Goal: Navigation & Orientation: Find specific page/section

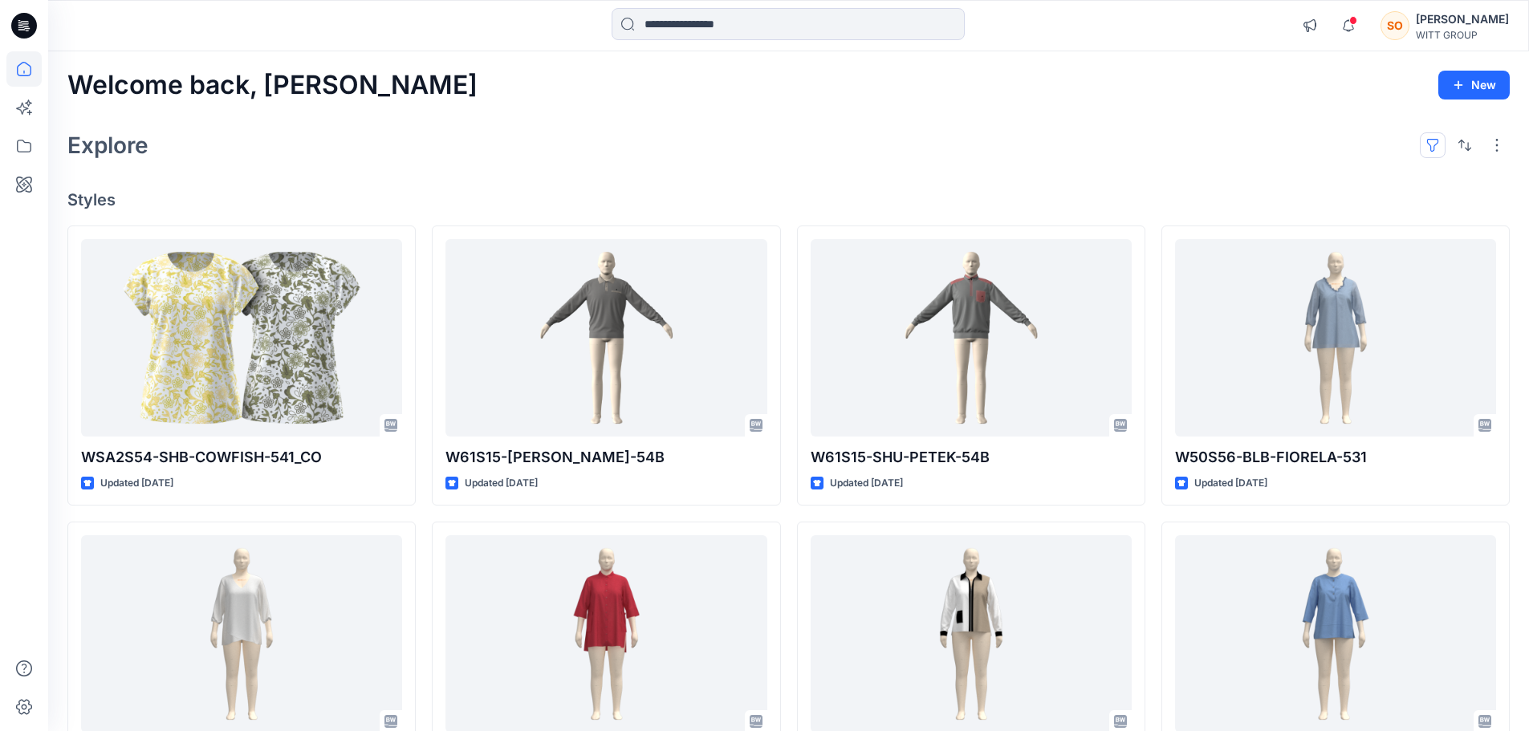
click at [1435, 144] on button "button" at bounding box center [1432, 145] width 26 height 26
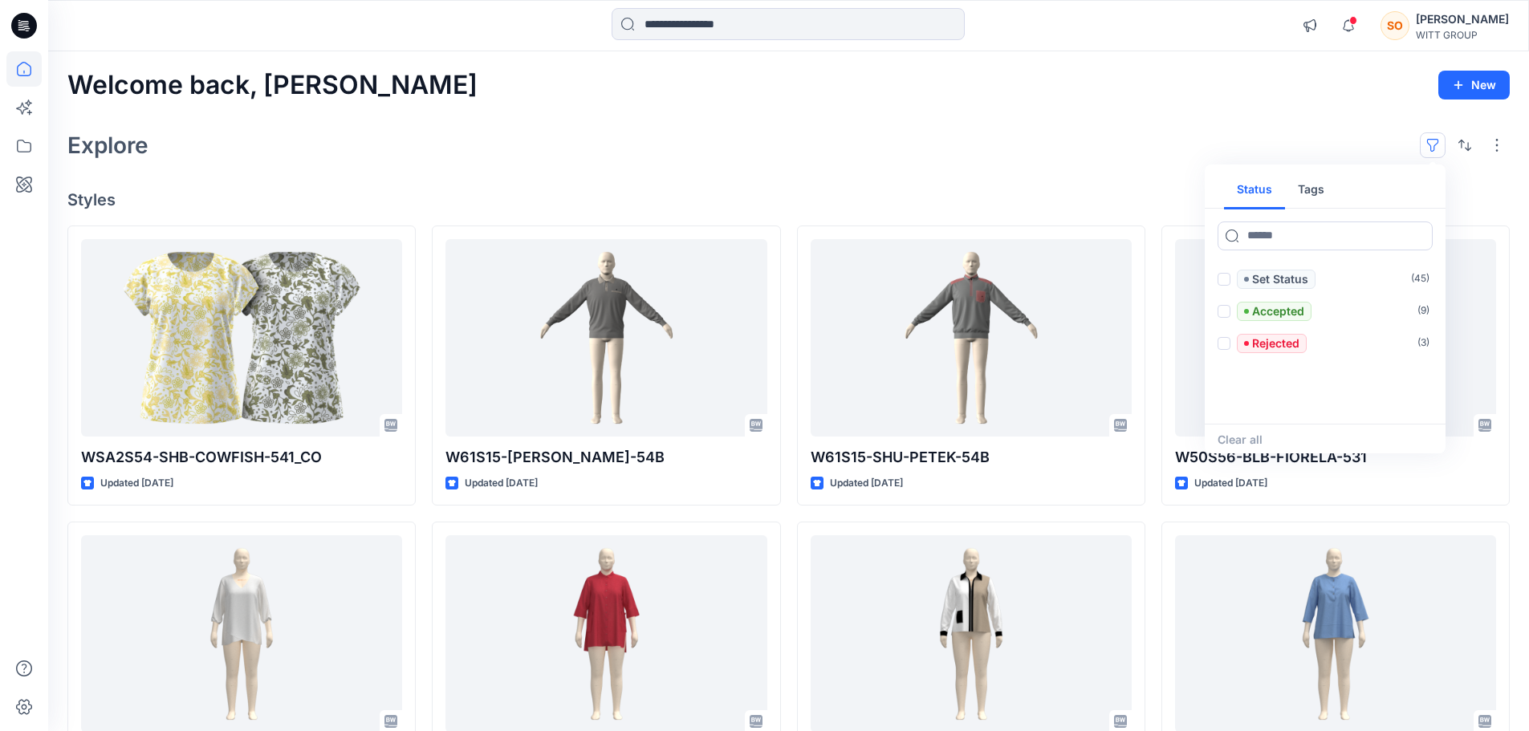
click at [1302, 193] on button "Tags" at bounding box center [1311, 190] width 52 height 39
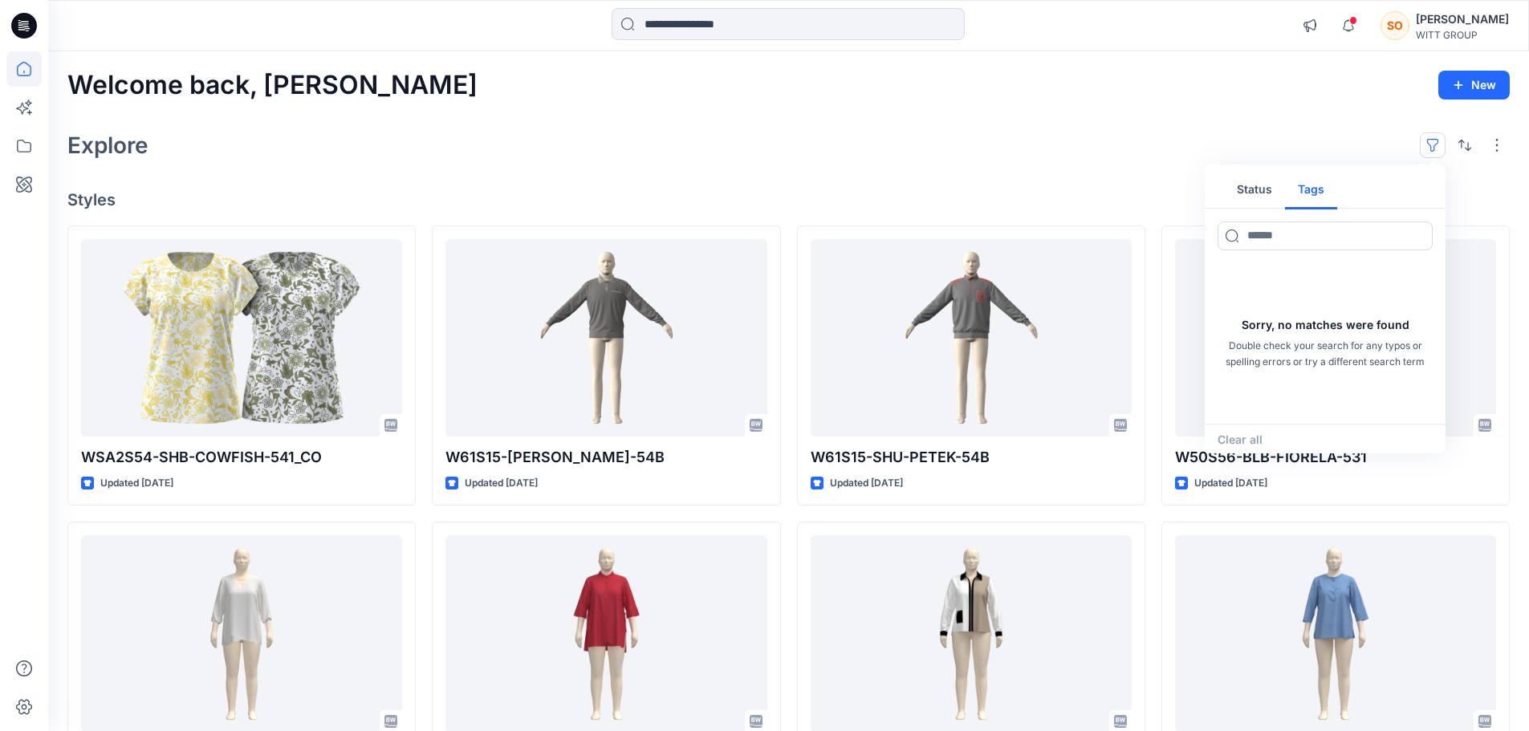
click at [1250, 192] on button "Status" at bounding box center [1254, 190] width 61 height 39
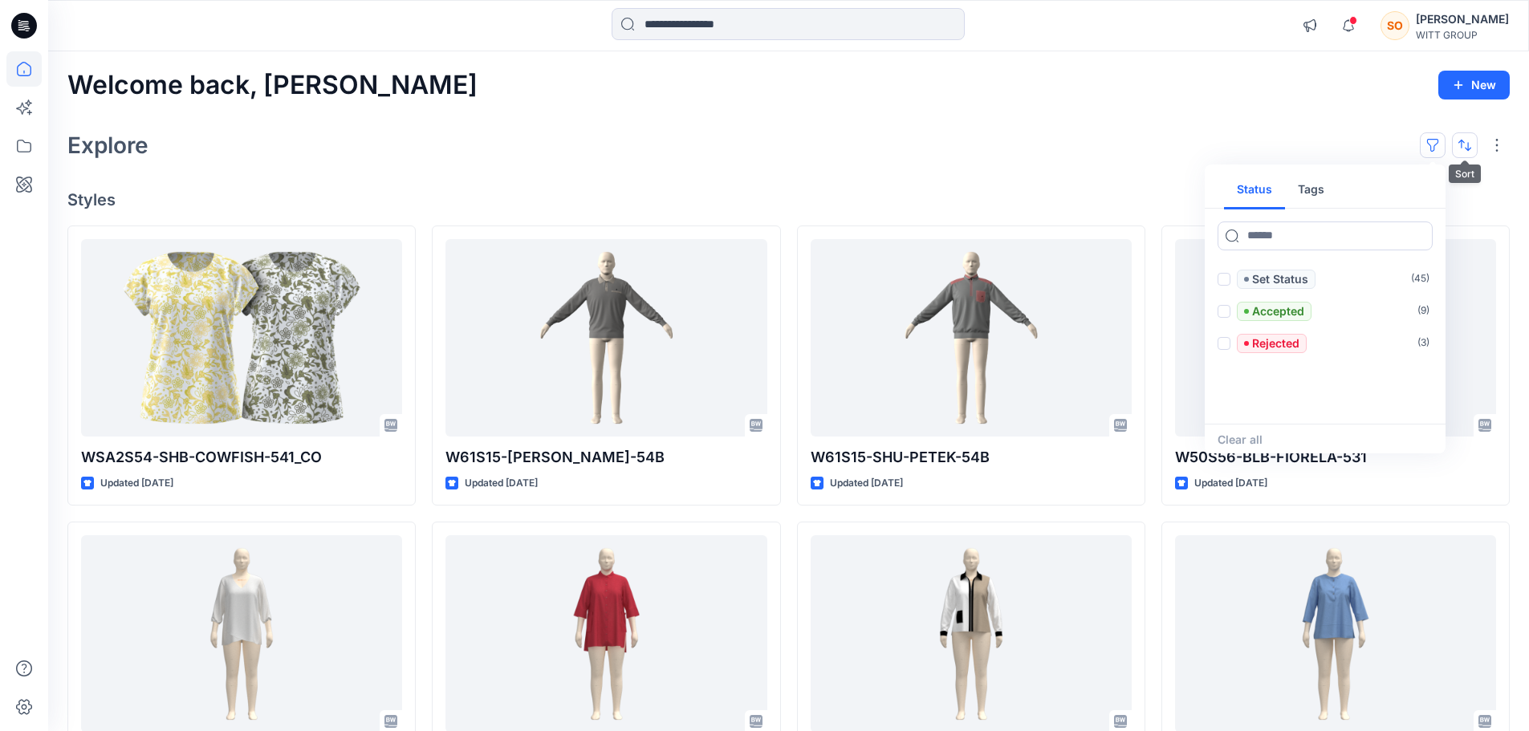
click at [1475, 149] on button "button" at bounding box center [1465, 145] width 26 height 26
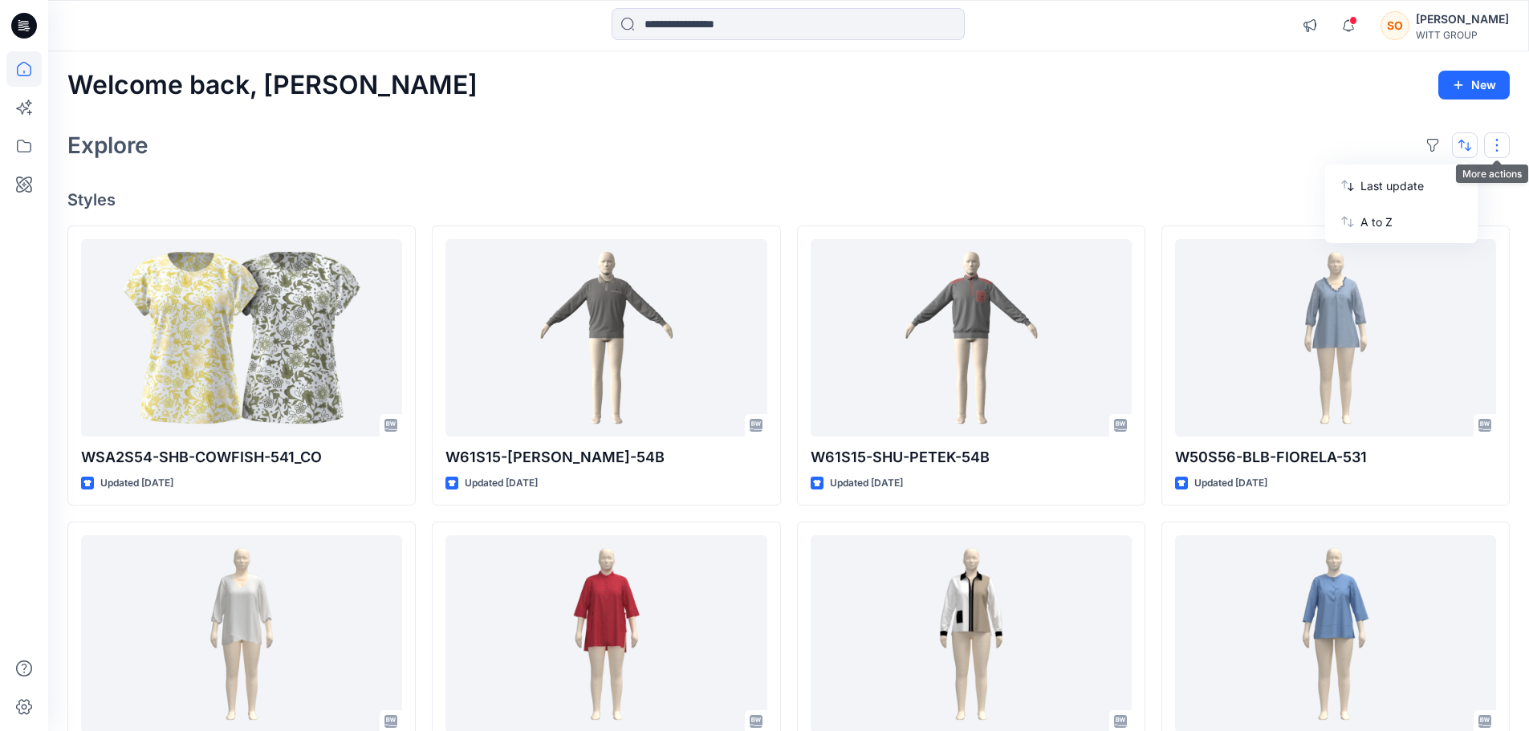
click at [1502, 144] on button "button" at bounding box center [1497, 145] width 26 height 26
click at [1294, 224] on p "Card" at bounding box center [1289, 231] width 80 height 19
click at [1445, 247] on p "Card View" at bounding box center [1428, 247] width 101 height 19
click at [1327, 228] on button "Card Info" at bounding box center [1281, 232] width 154 height 32
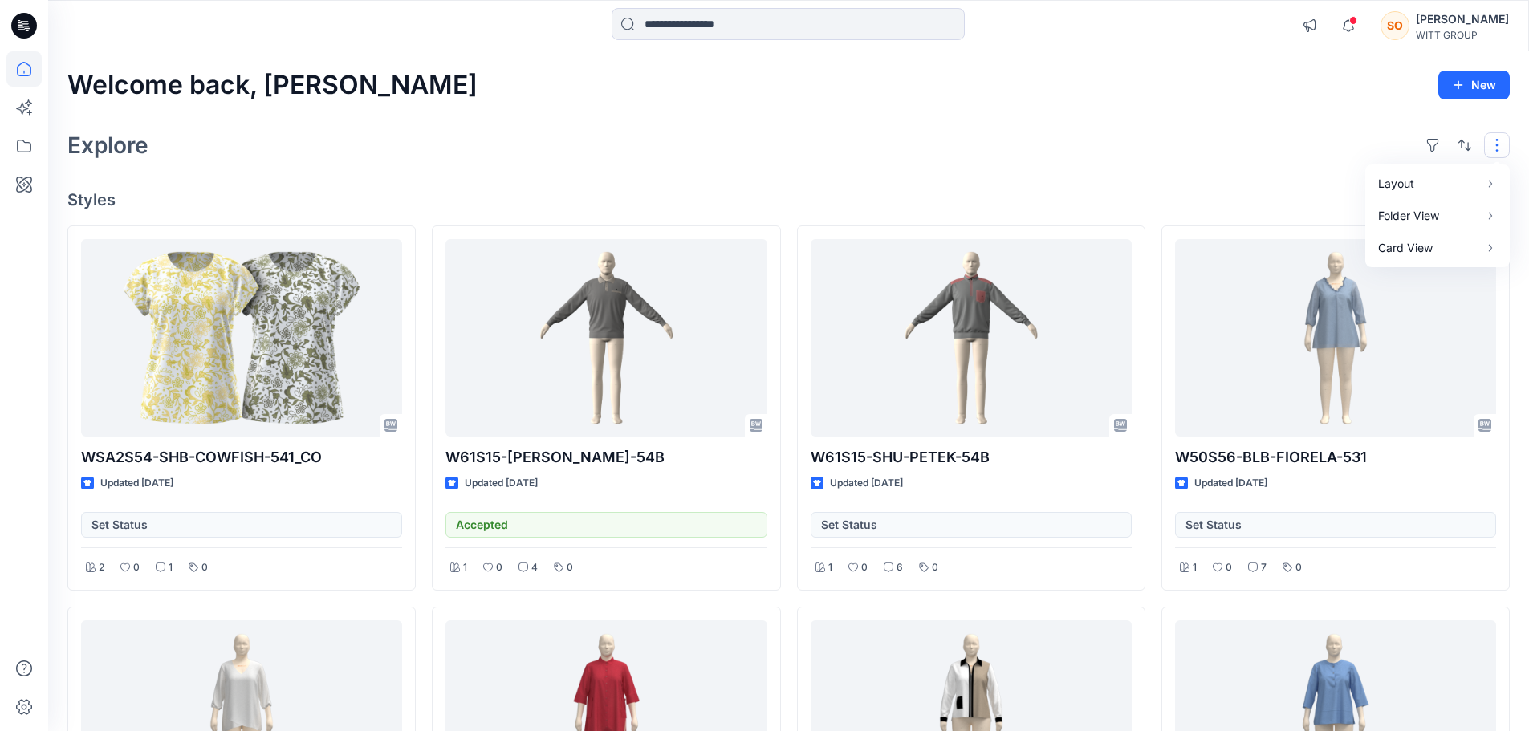
click at [1048, 132] on div "Explore Layout Grid Large Grid Folder View Compact Card Card View Card Info Tags" at bounding box center [788, 145] width 1442 height 39
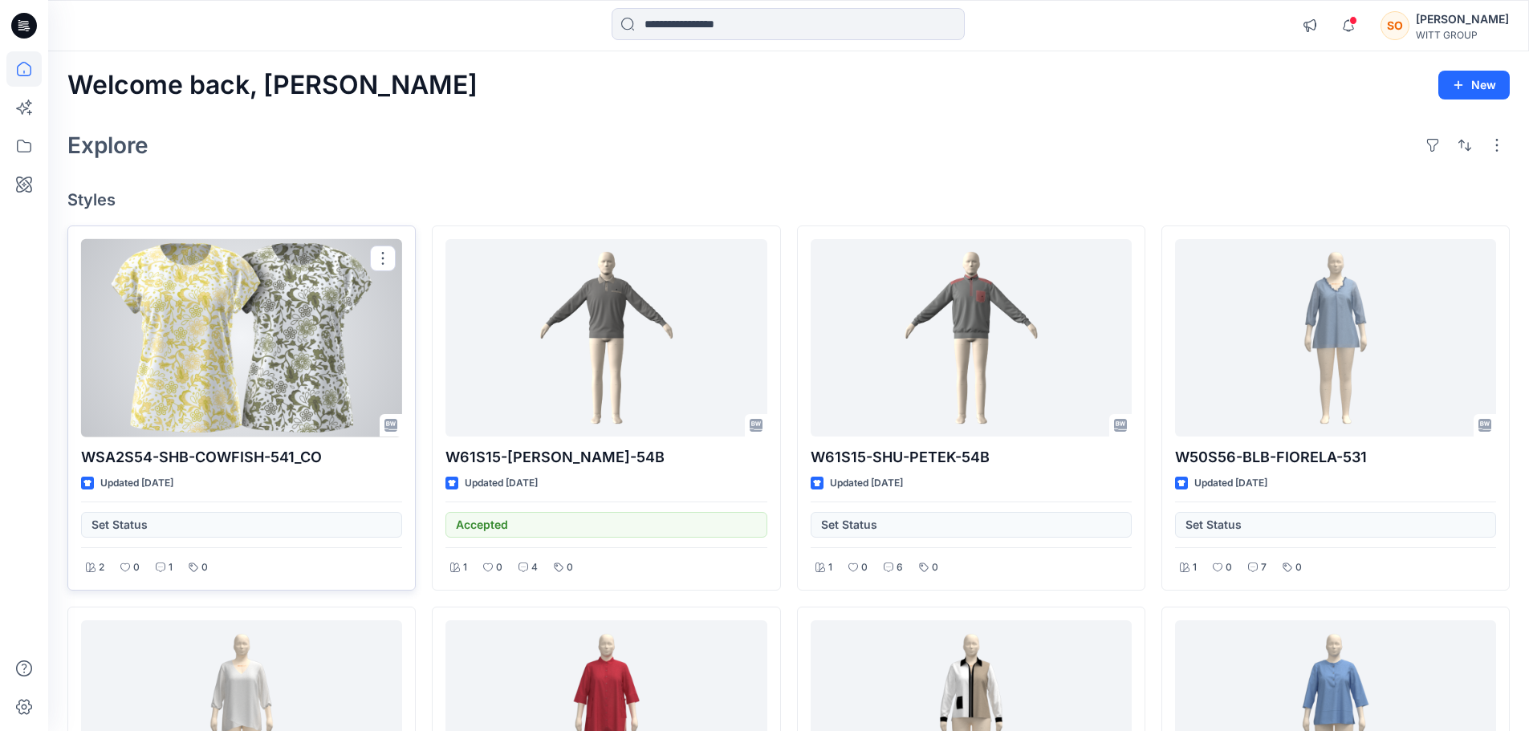
click at [149, 526] on div "Set Status" at bounding box center [241, 519] width 321 height 36
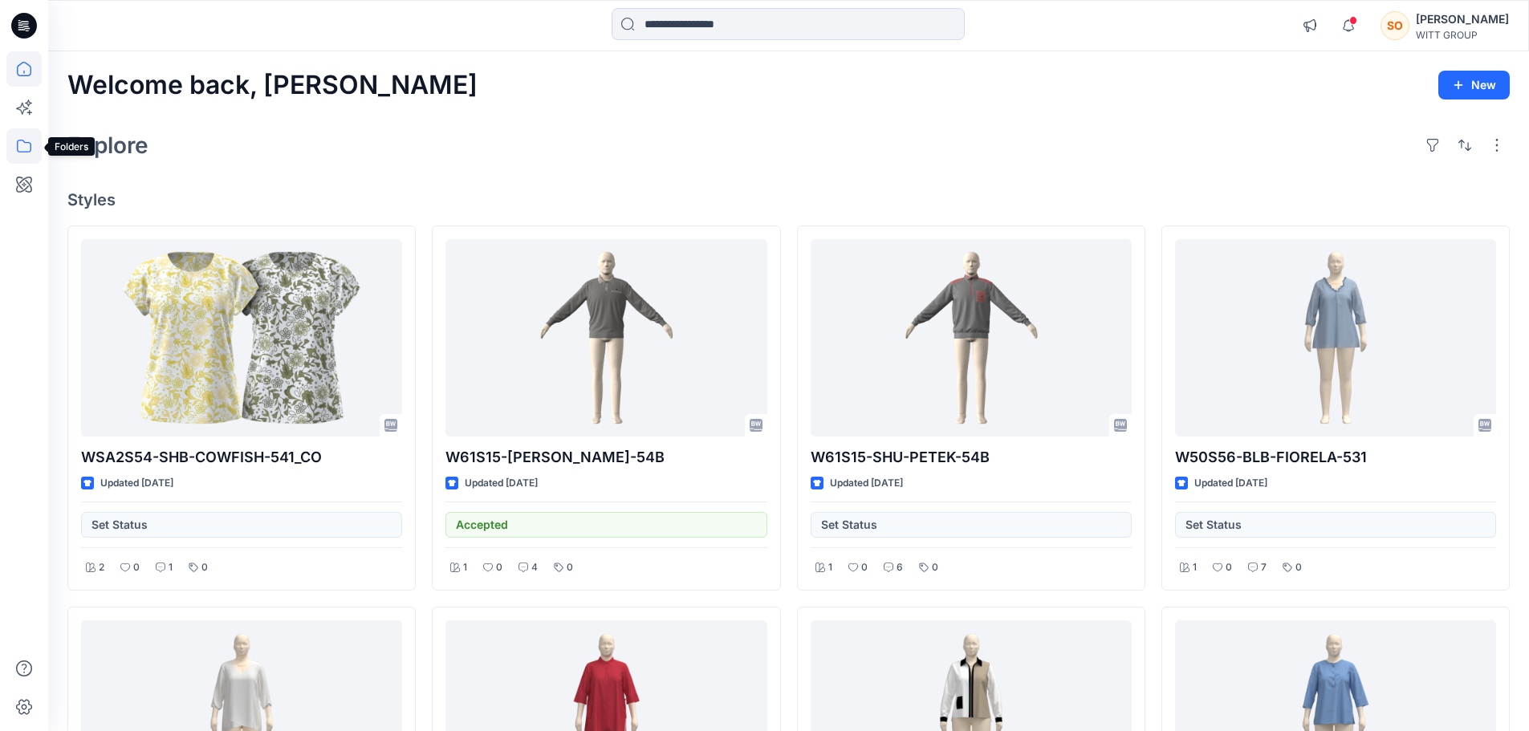
click at [23, 140] on icon at bounding box center [23, 145] width 35 height 35
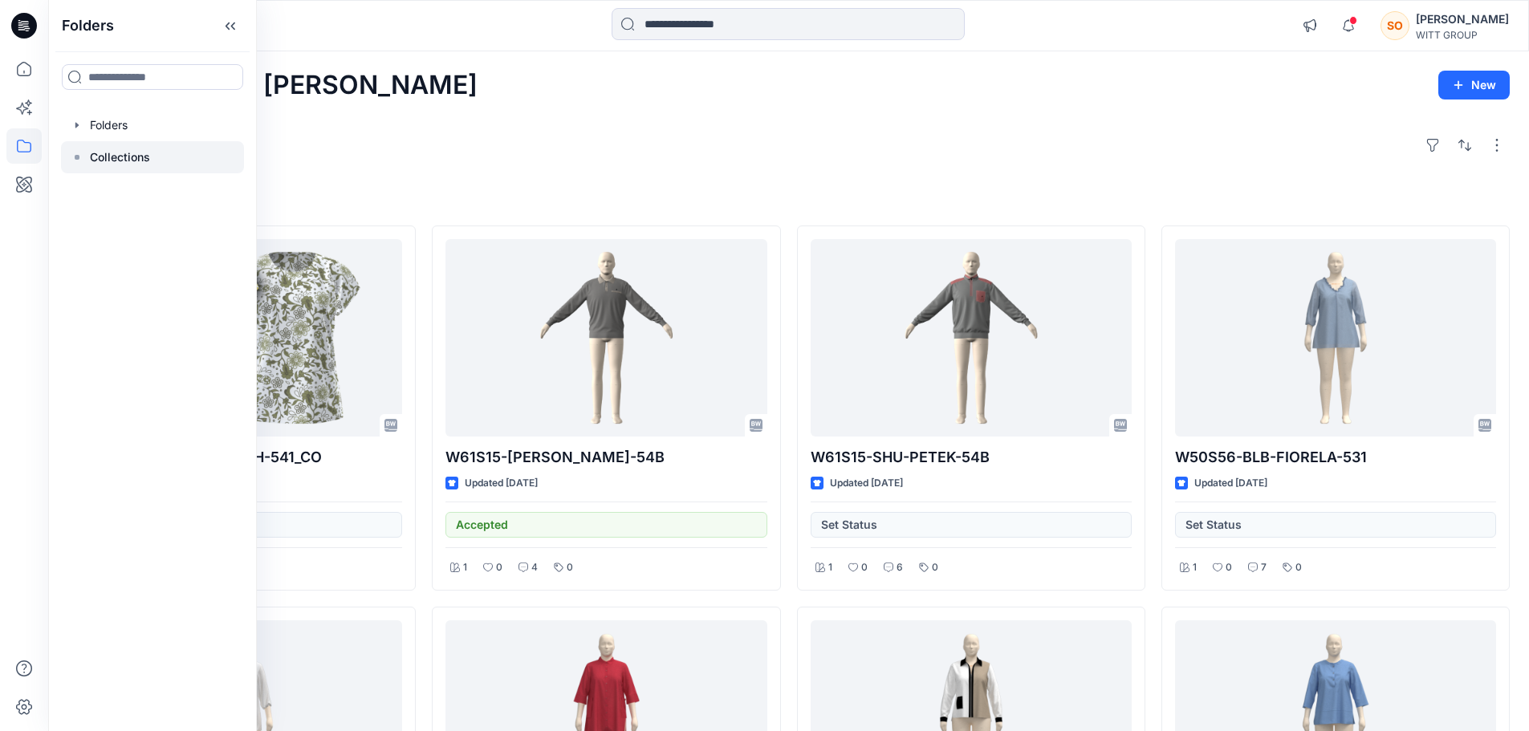
click at [96, 156] on p "Collections" at bounding box center [120, 157] width 60 height 19
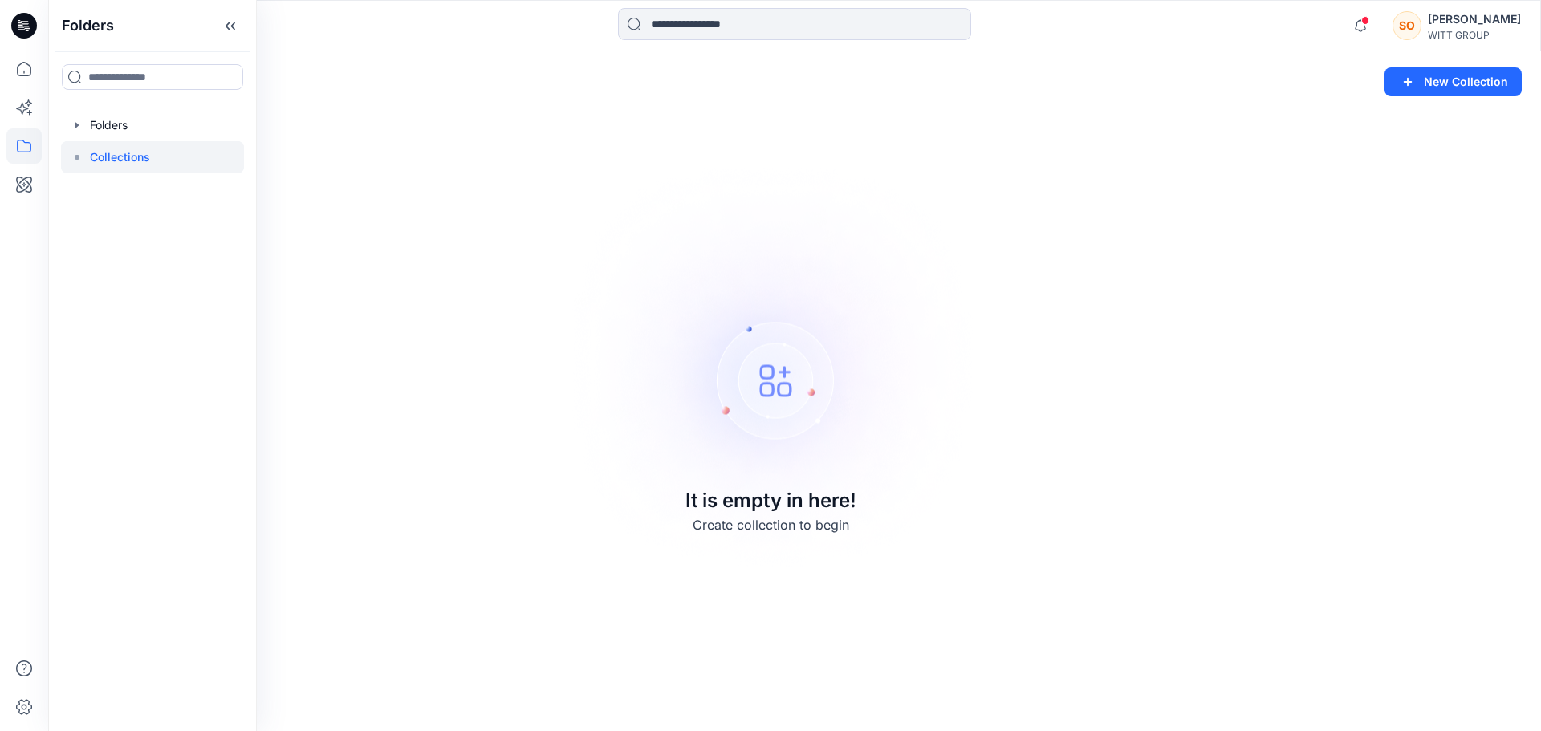
click at [83, 99] on div at bounding box center [152, 76] width 207 height 51
click at [107, 124] on div at bounding box center [152, 125] width 183 height 32
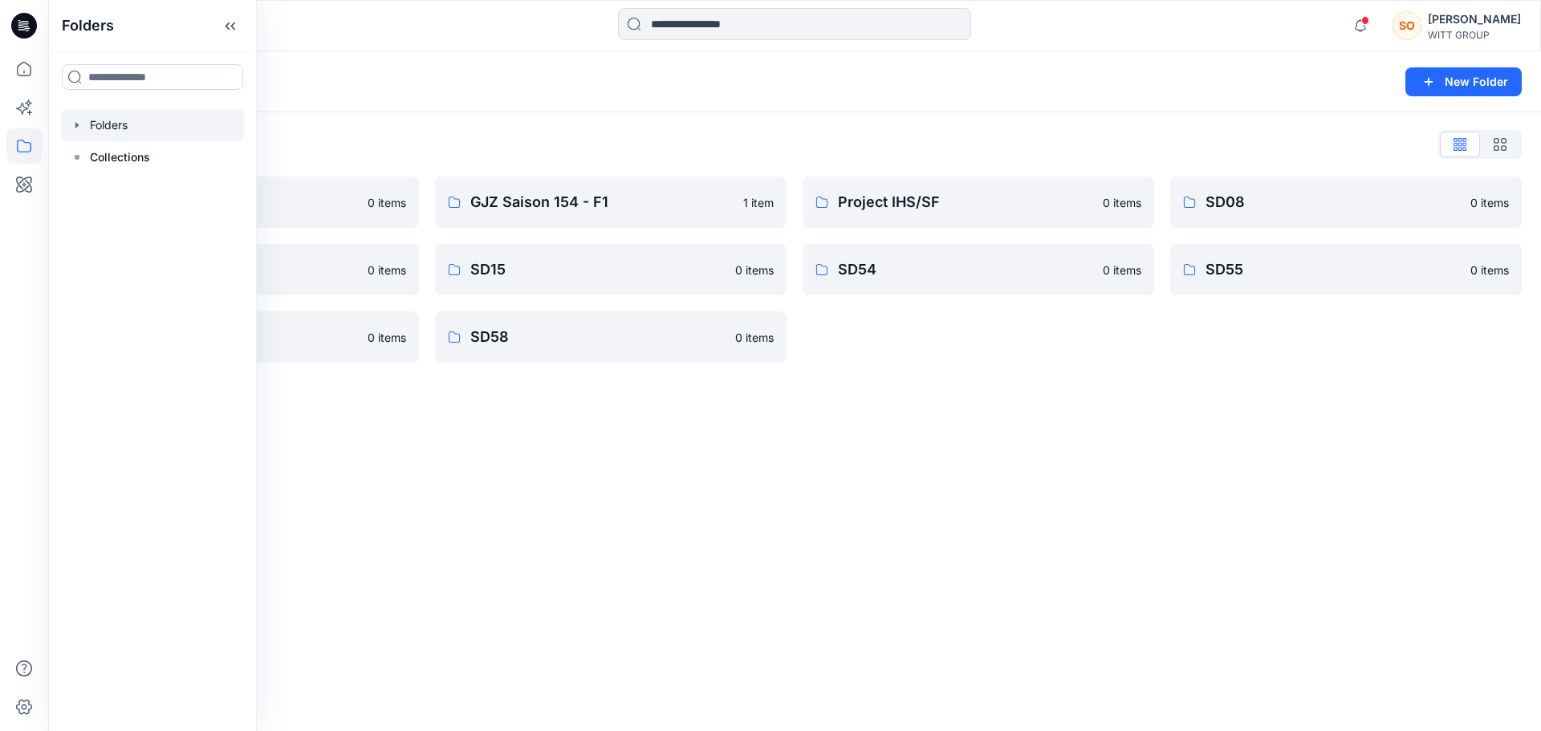
click at [898, 403] on div "Folders New Folder Folders List 3D Bildertest 0 items SD09 0 items SD56 0 items…" at bounding box center [794, 391] width 1492 height 680
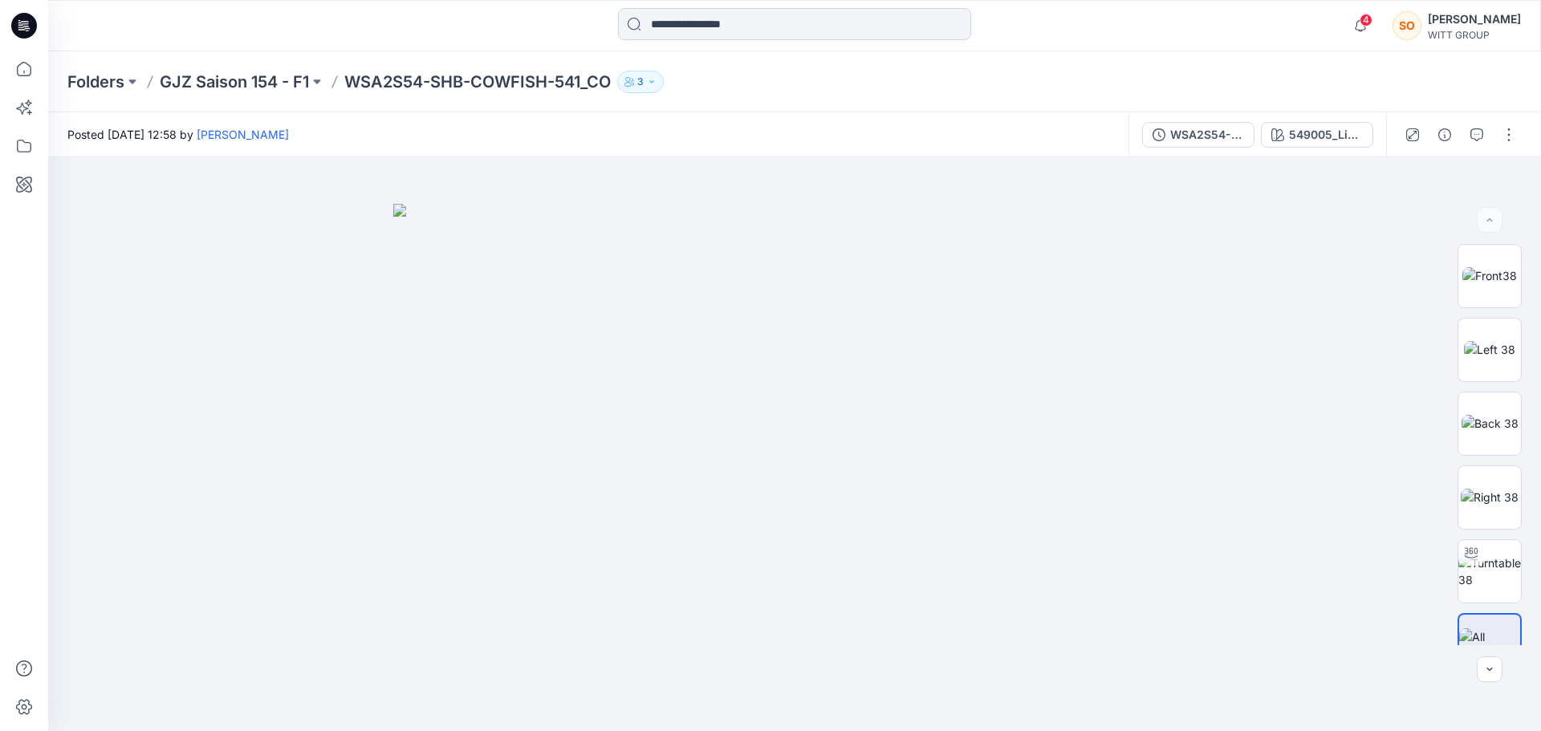
click at [829, 18] on input at bounding box center [794, 24] width 353 height 32
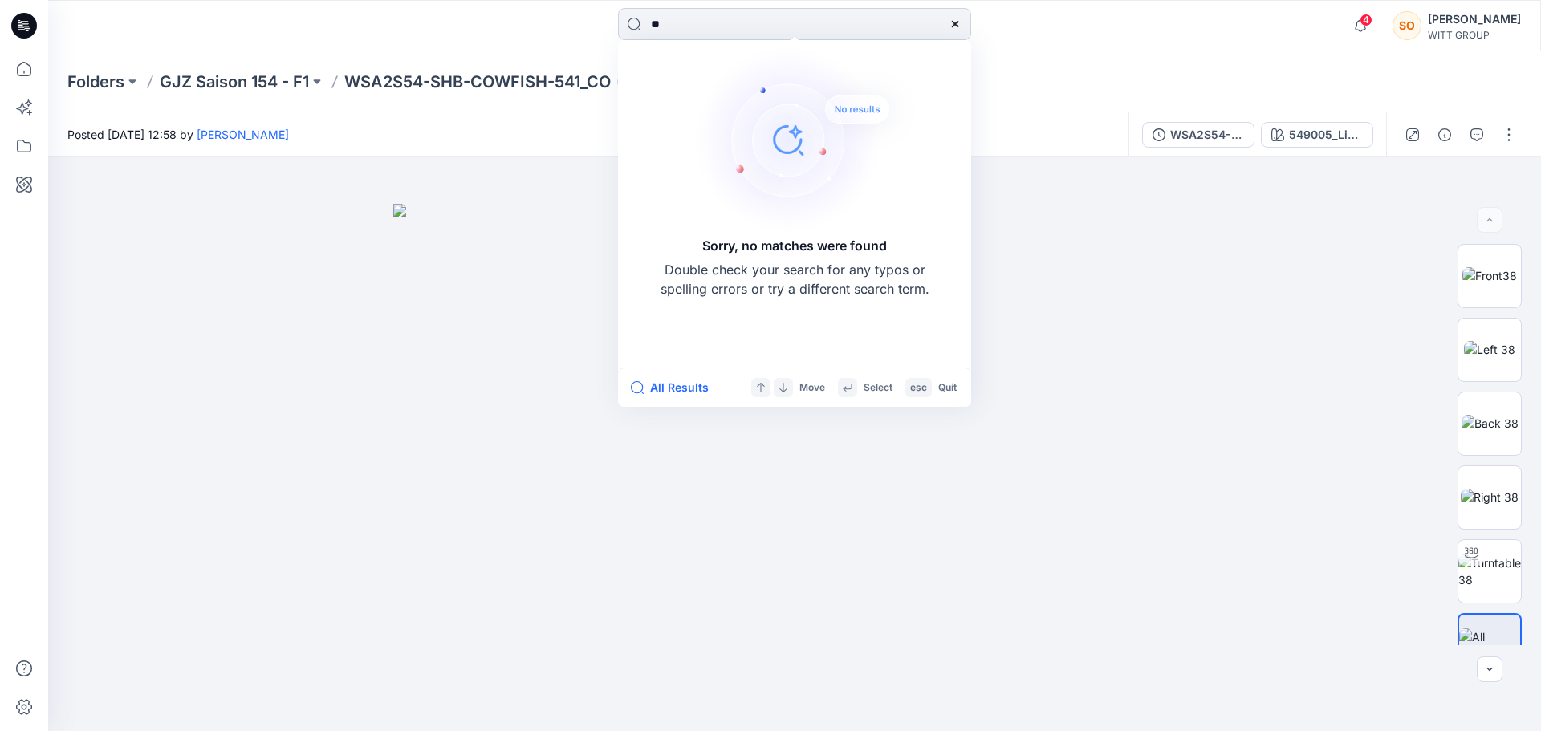
type input "*"
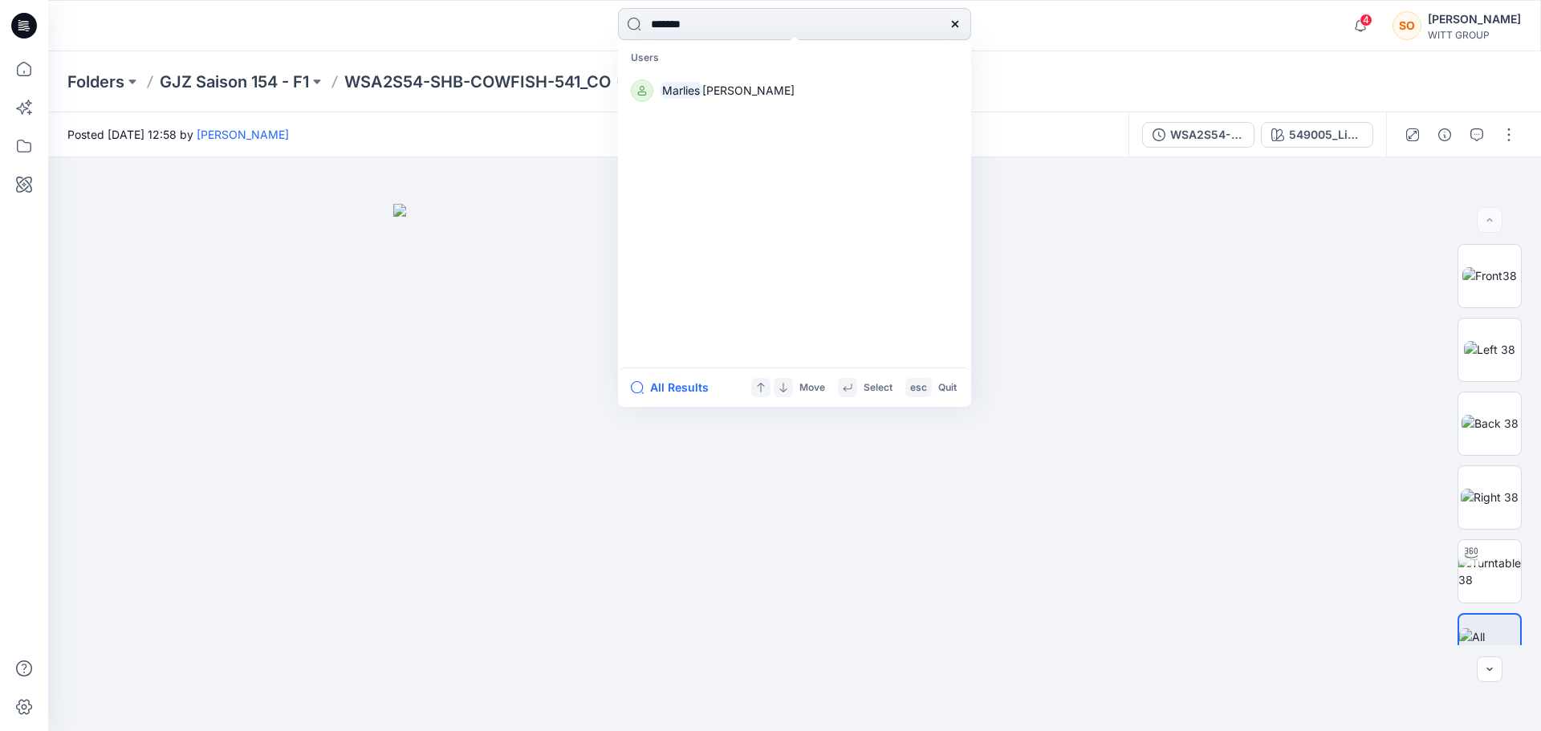
click at [829, 18] on input "*******" at bounding box center [794, 24] width 353 height 32
type input "*"
type input "*****"
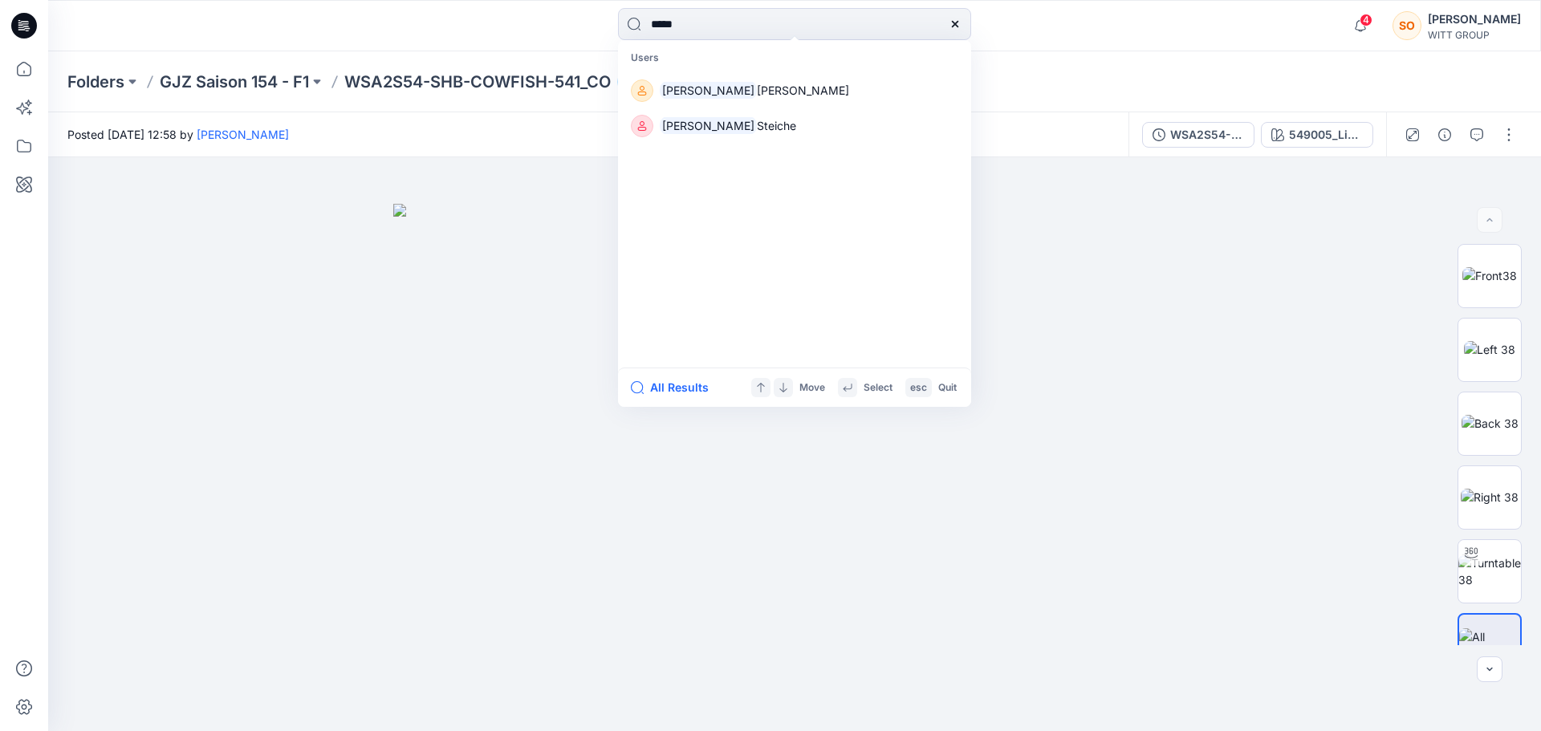
click at [1045, 81] on div "Folders GJZ Saison 154 - F1 WSA2S54-SHB-COWFISH-541_CO 3" at bounding box center [731, 82] width 1329 height 22
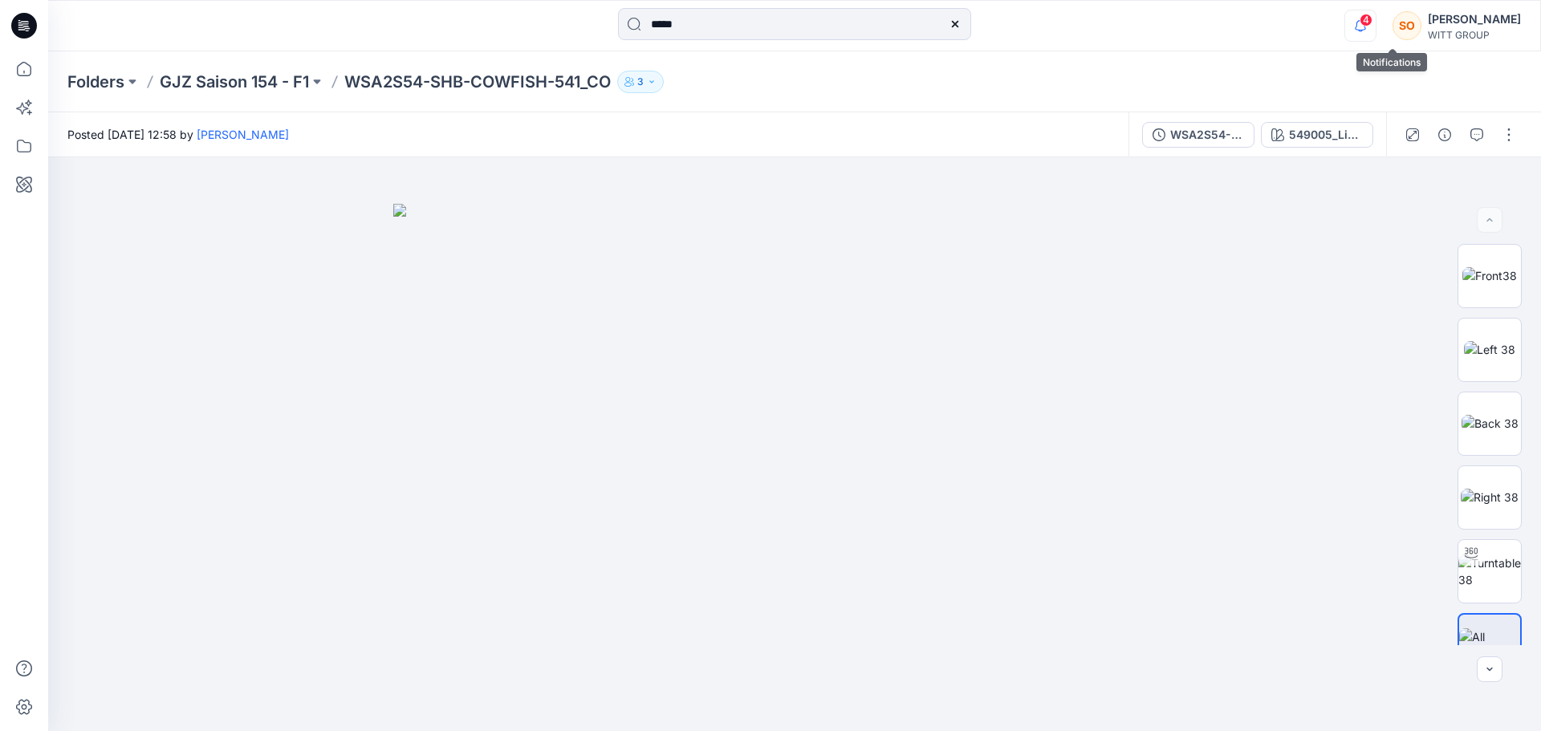
click at [1375, 24] on icon "button" at bounding box center [1360, 26] width 30 height 32
click at [462, 71] on p "WSA2S54-SHB-COWFISH-541_CO" at bounding box center [477, 82] width 266 height 22
click at [400, 93] on div "Folders GJZ Saison 154 - F1 WSA2S54-SHB-COWFISH-541_CO 3 Folder Access Members …" at bounding box center [794, 81] width 1492 height 61
click at [202, 78] on p "GJZ Saison 154 - F1" at bounding box center [234, 82] width 149 height 22
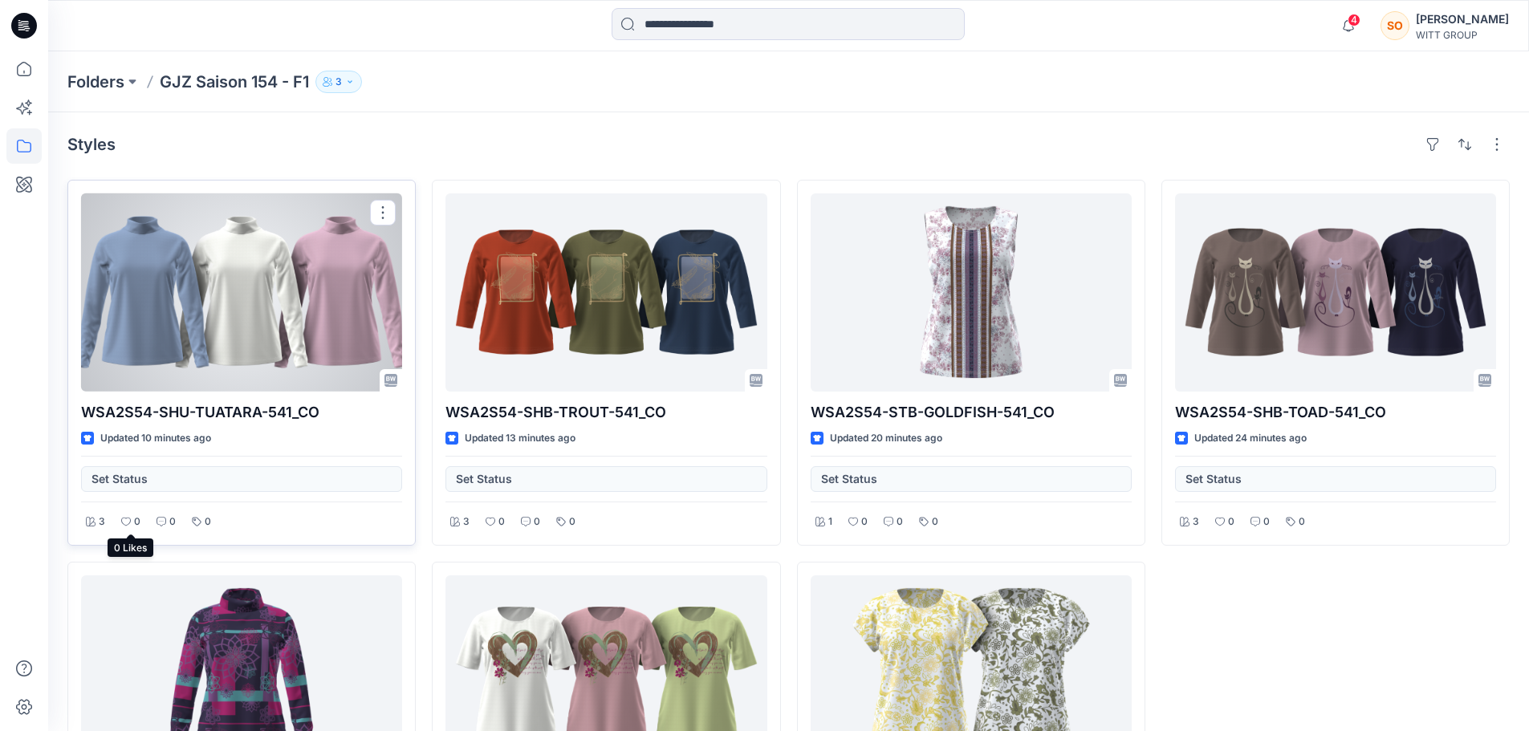
click at [127, 523] on icon at bounding box center [126, 522] width 10 height 10
click at [385, 200] on div "WSA2S54-SHU-TUATARA-541_CO Updated 10 minutes ago Set Status 3 0 0 0" at bounding box center [241, 363] width 348 height 366
click at [384, 209] on button "button" at bounding box center [383, 213] width 26 height 26
click at [419, 279] on p "Like" at bounding box center [413, 279] width 22 height 17
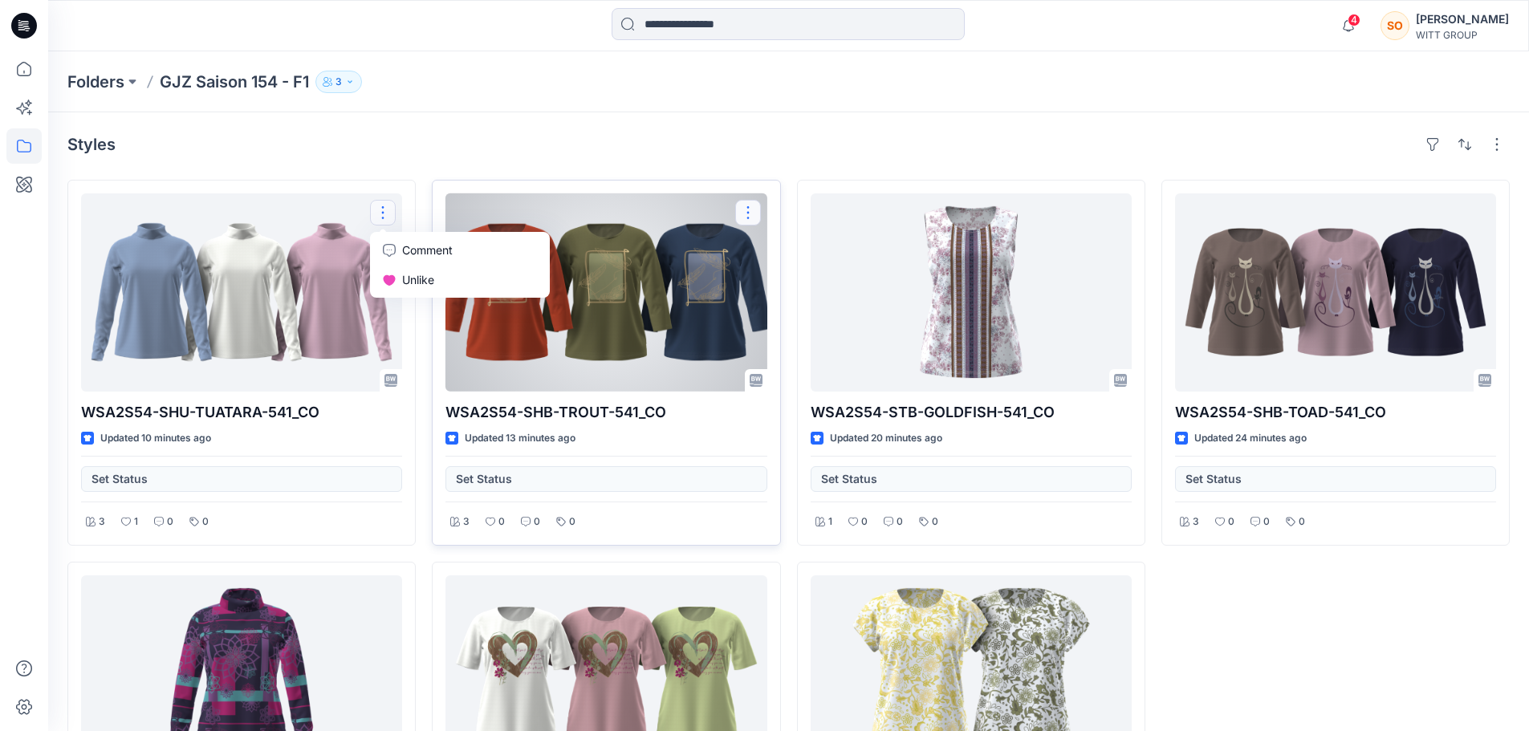
click at [749, 206] on button "button" at bounding box center [748, 213] width 26 height 26
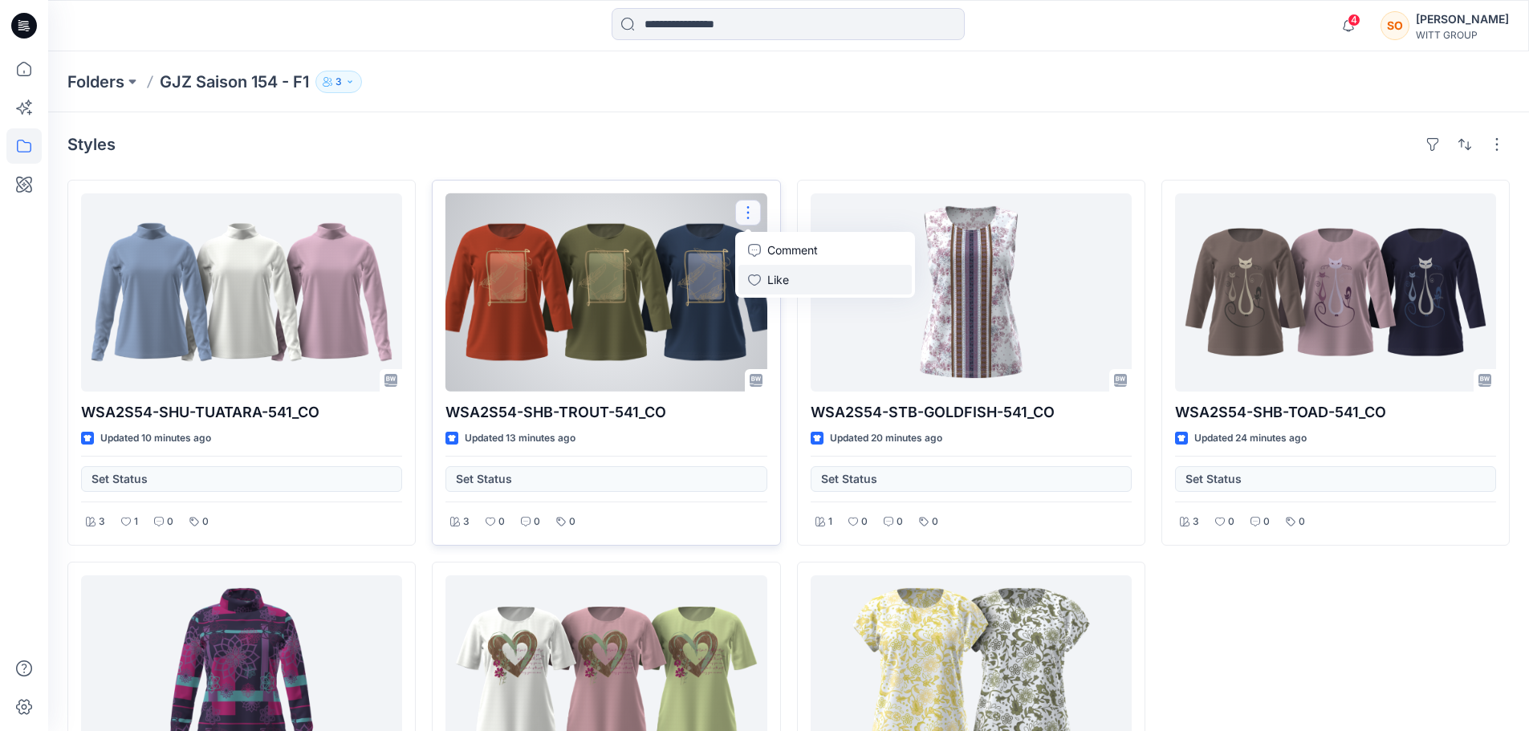
click at [763, 277] on button "Like" at bounding box center [824, 280] width 173 height 30
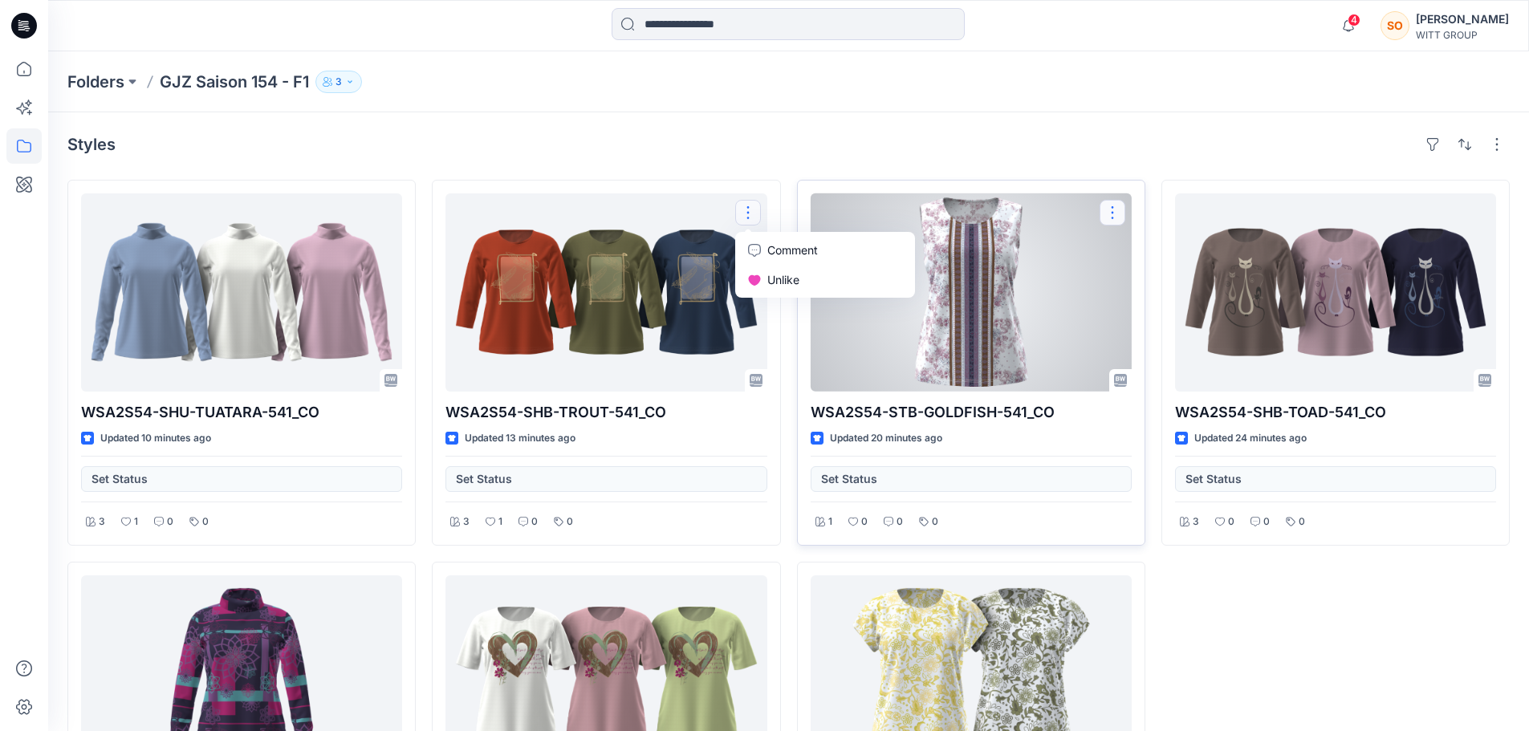
click at [1115, 209] on button "button" at bounding box center [1112, 213] width 26 height 26
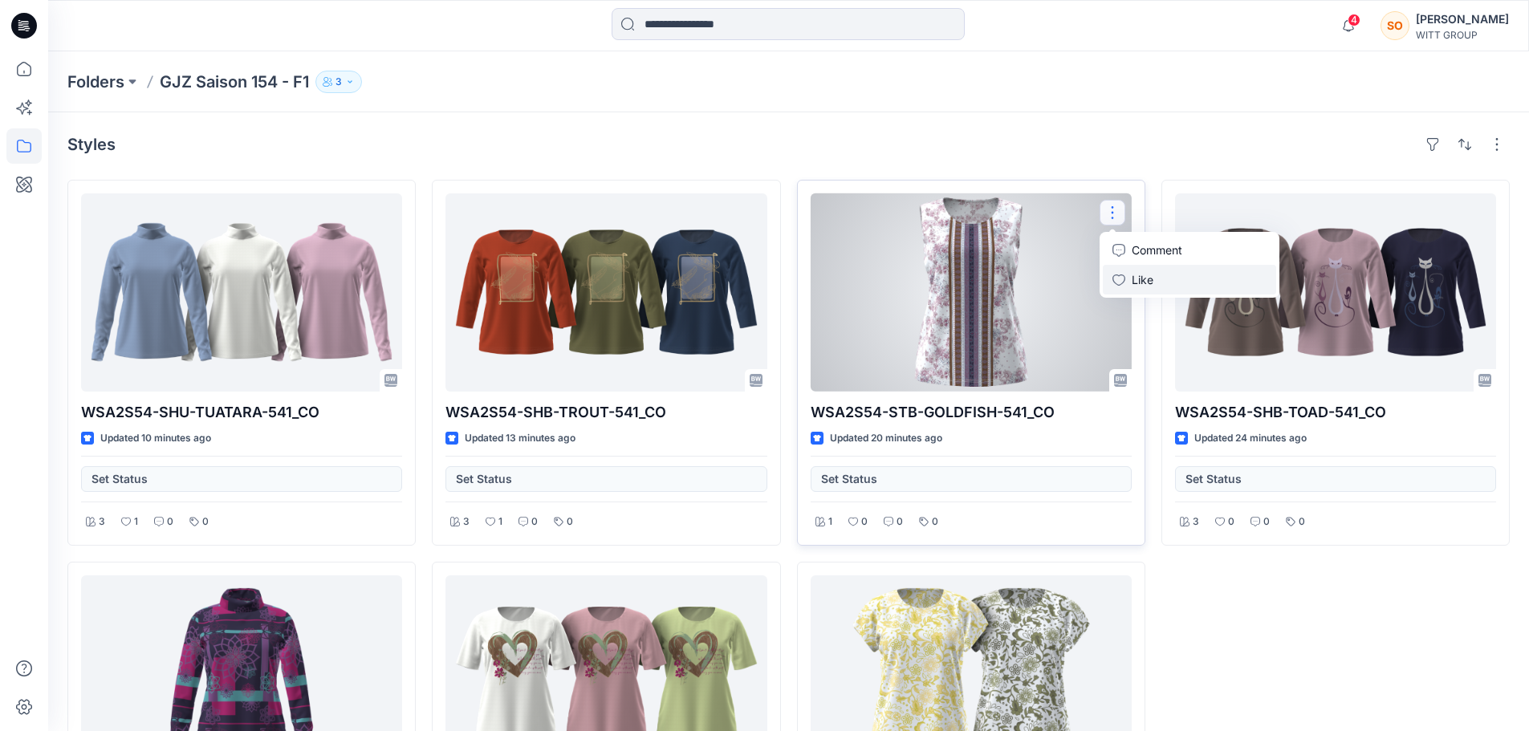
click at [1125, 276] on button "Like" at bounding box center [1188, 280] width 173 height 30
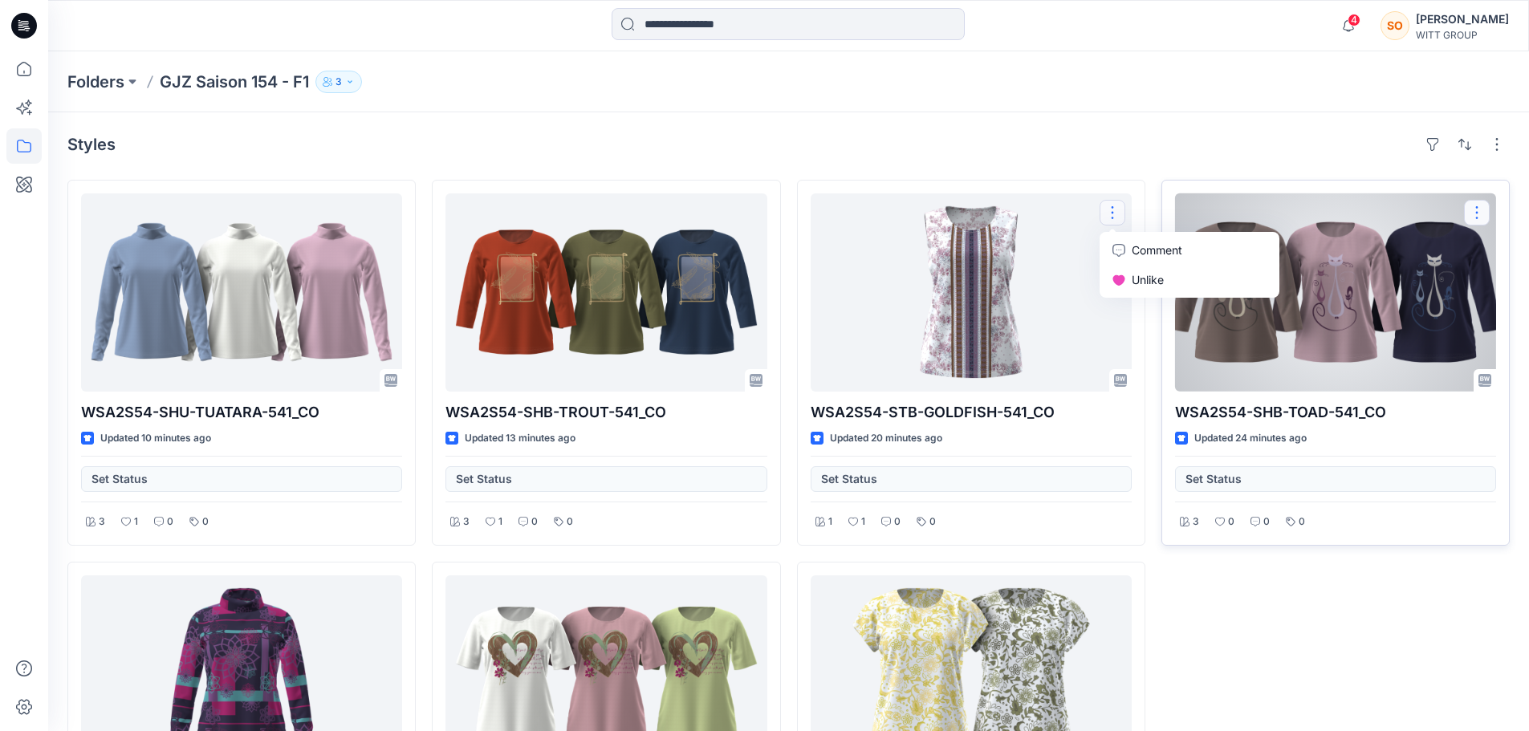
click at [1483, 216] on button "button" at bounding box center [1477, 213] width 26 height 26
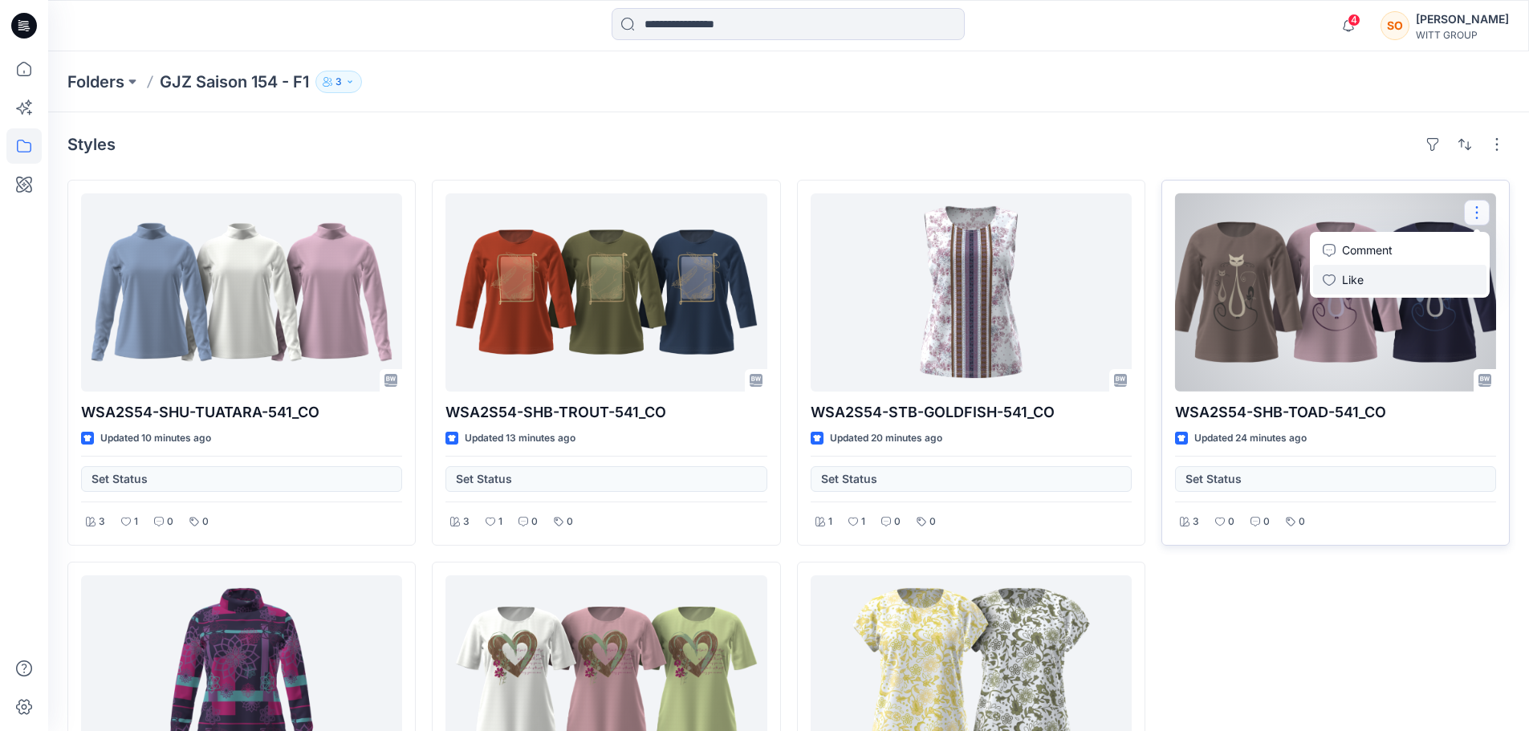
click at [1364, 282] on button "Like" at bounding box center [1399, 280] width 173 height 30
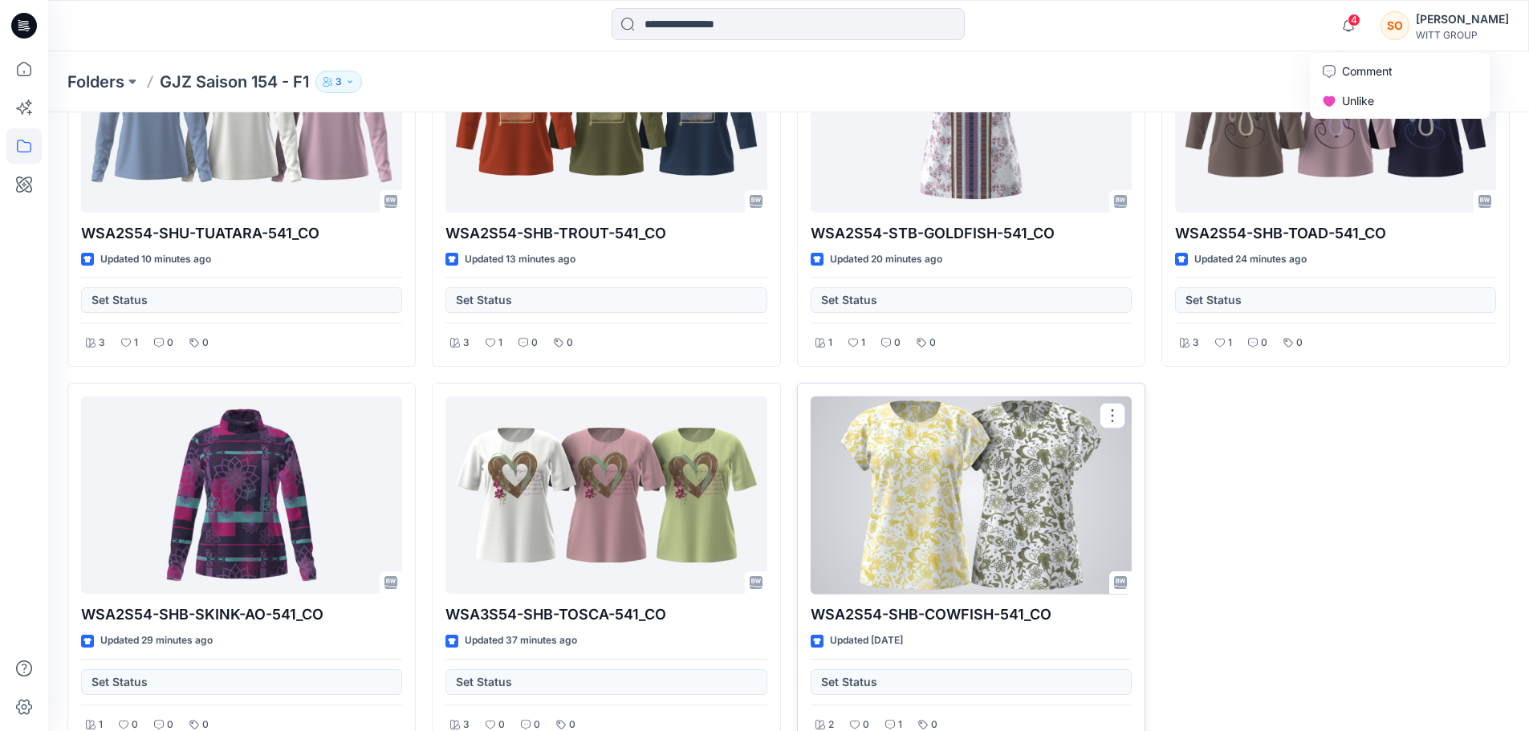
scroll to position [216, 0]
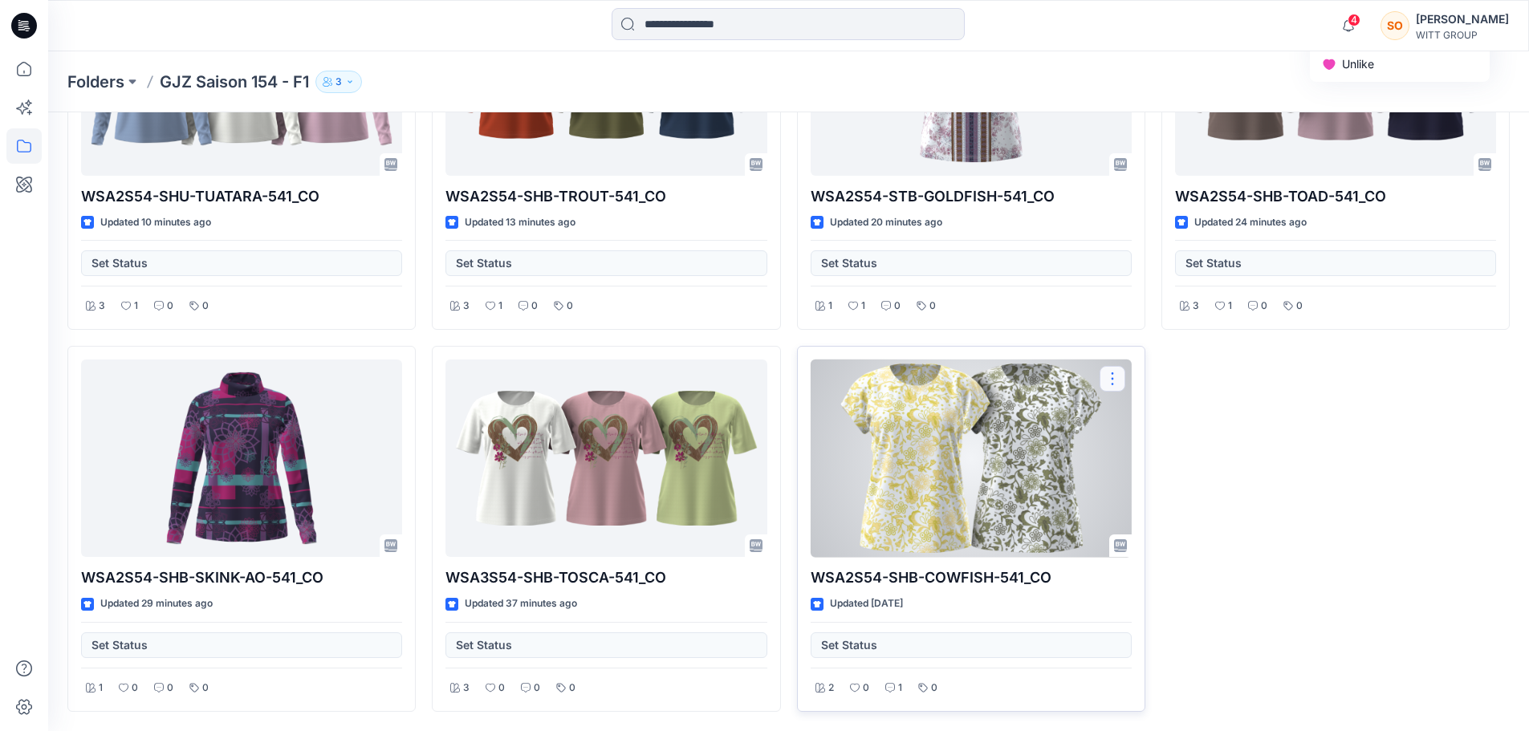
click at [1115, 376] on button "button" at bounding box center [1112, 379] width 26 height 26
click at [1139, 450] on p "Like" at bounding box center [1142, 445] width 22 height 17
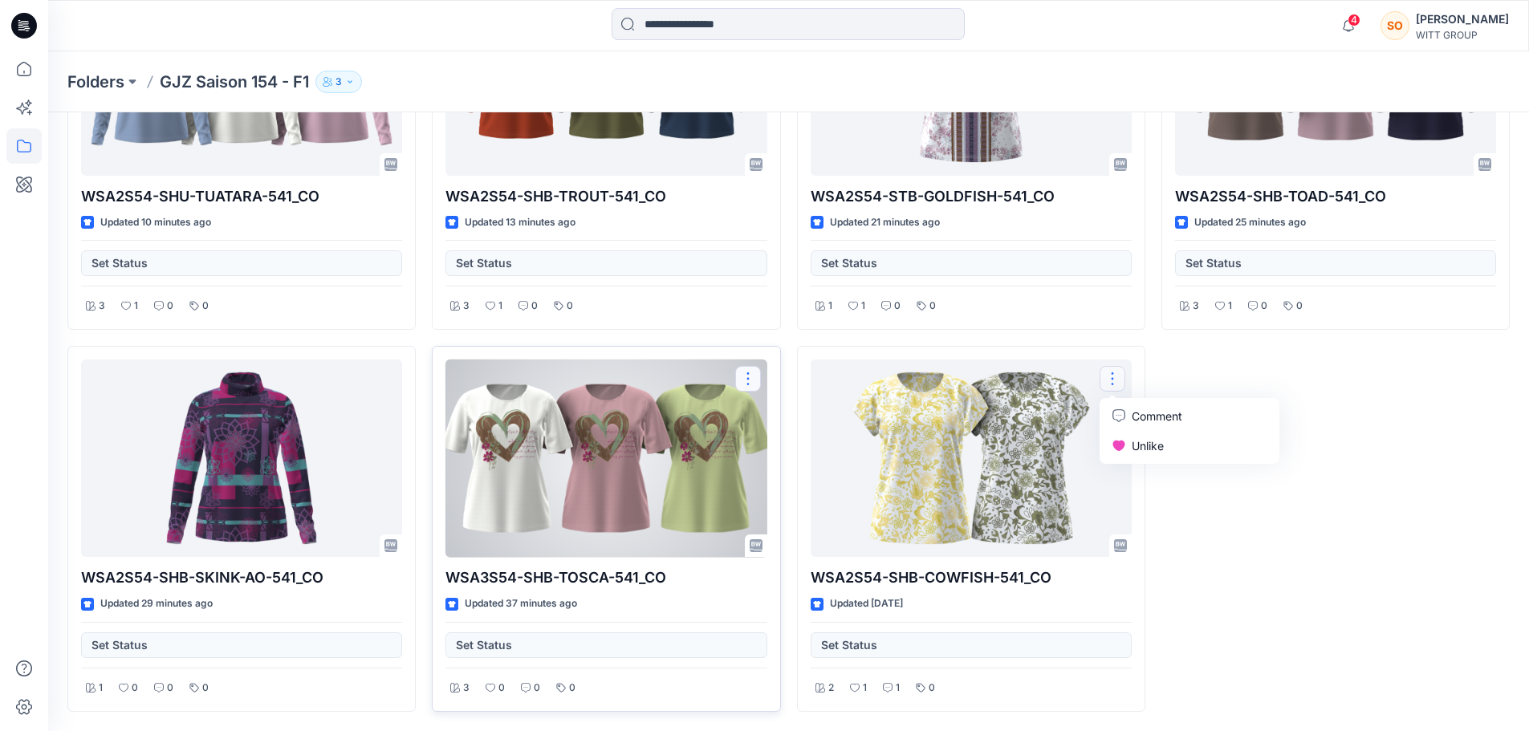
click at [753, 377] on button "button" at bounding box center [748, 379] width 26 height 26
click at [777, 449] on p "Like" at bounding box center [778, 445] width 22 height 17
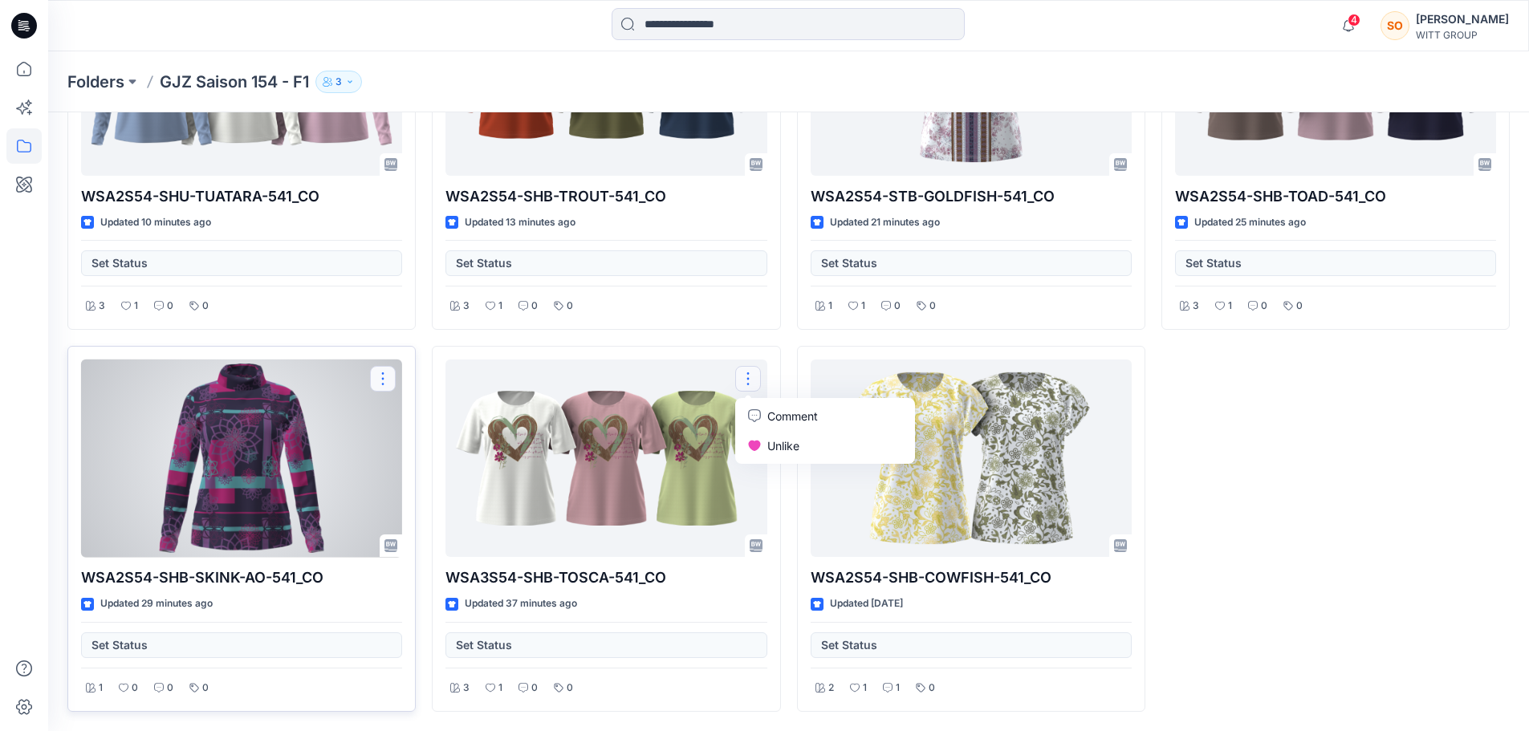
click at [389, 375] on button "button" at bounding box center [383, 379] width 26 height 26
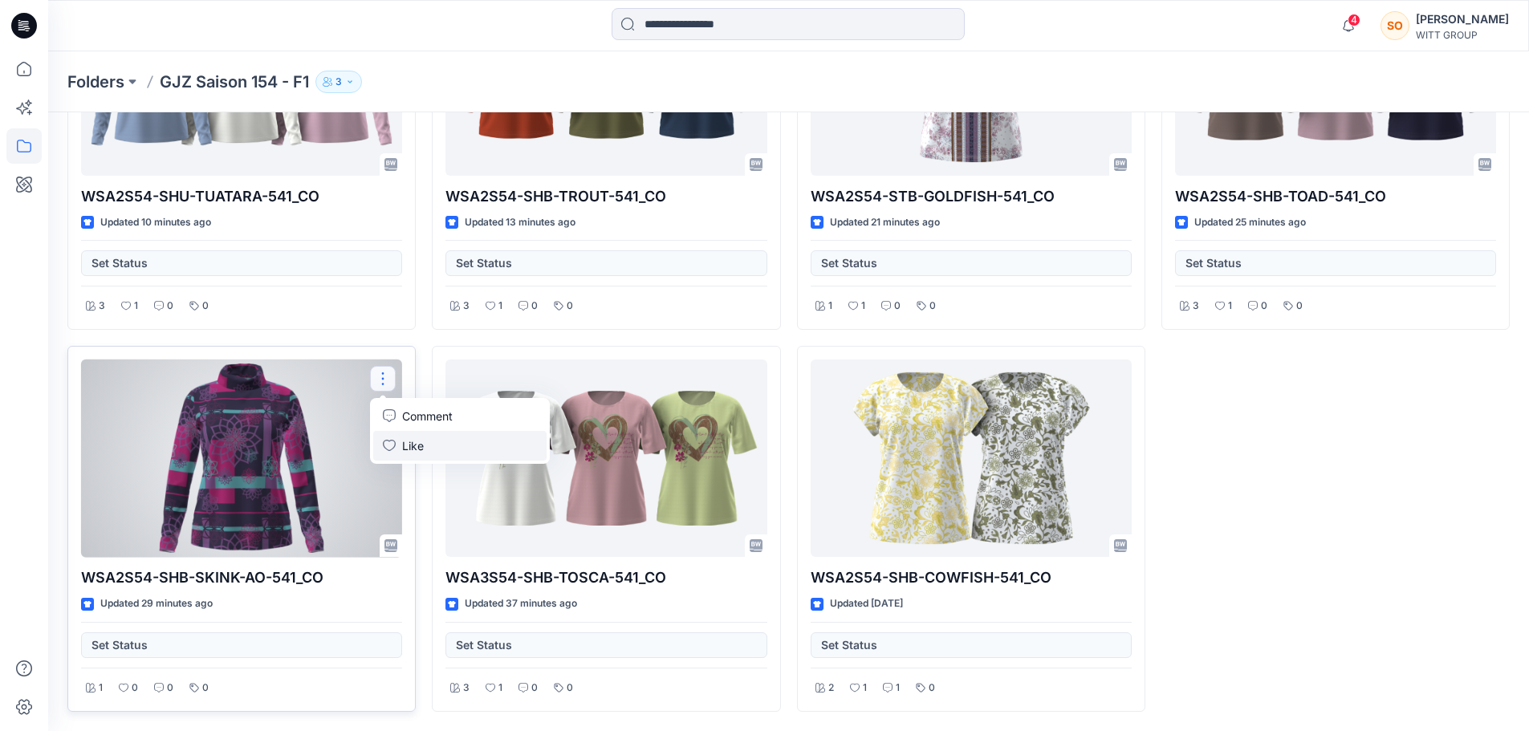
click at [433, 447] on button "Like" at bounding box center [459, 446] width 173 height 30
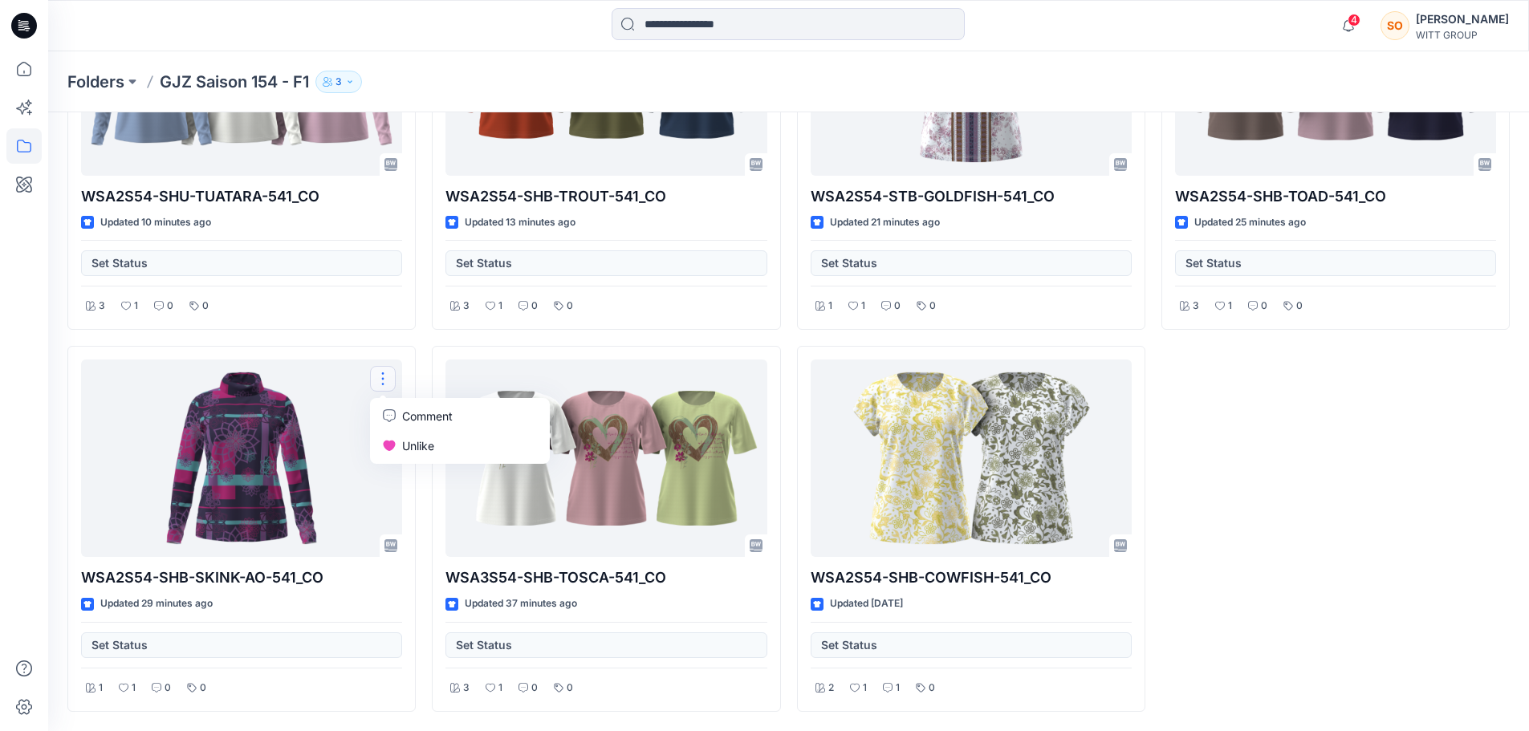
click at [1386, 526] on div "WSA2S54-SHB-TOAD-541_CO Updated 25 minutes ago Set Status 3 1 0 0" at bounding box center [1335, 338] width 348 height 748
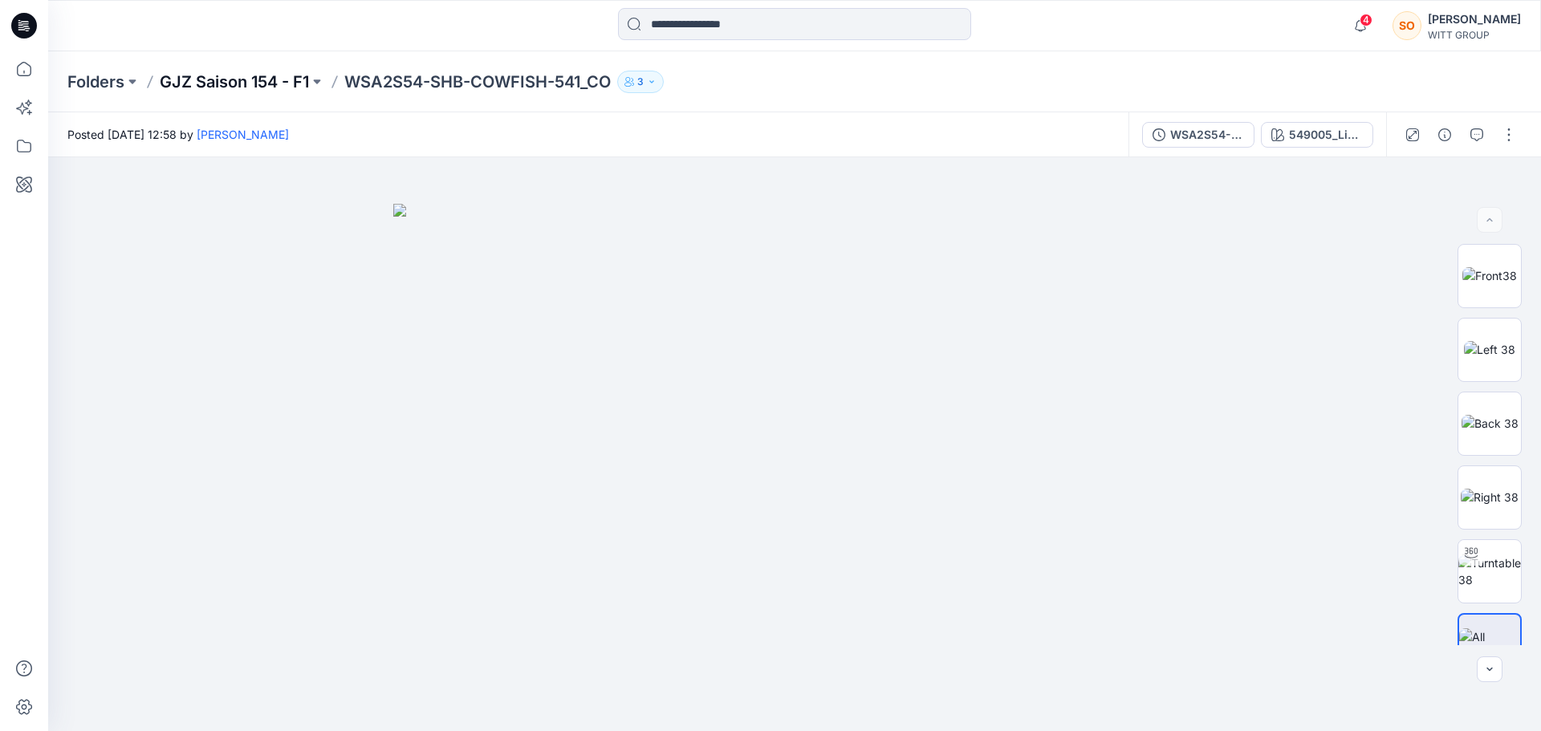
click at [243, 81] on p "GJZ Saison 154 - F1" at bounding box center [234, 82] width 149 height 22
